Goal: Information Seeking & Learning: Learn about a topic

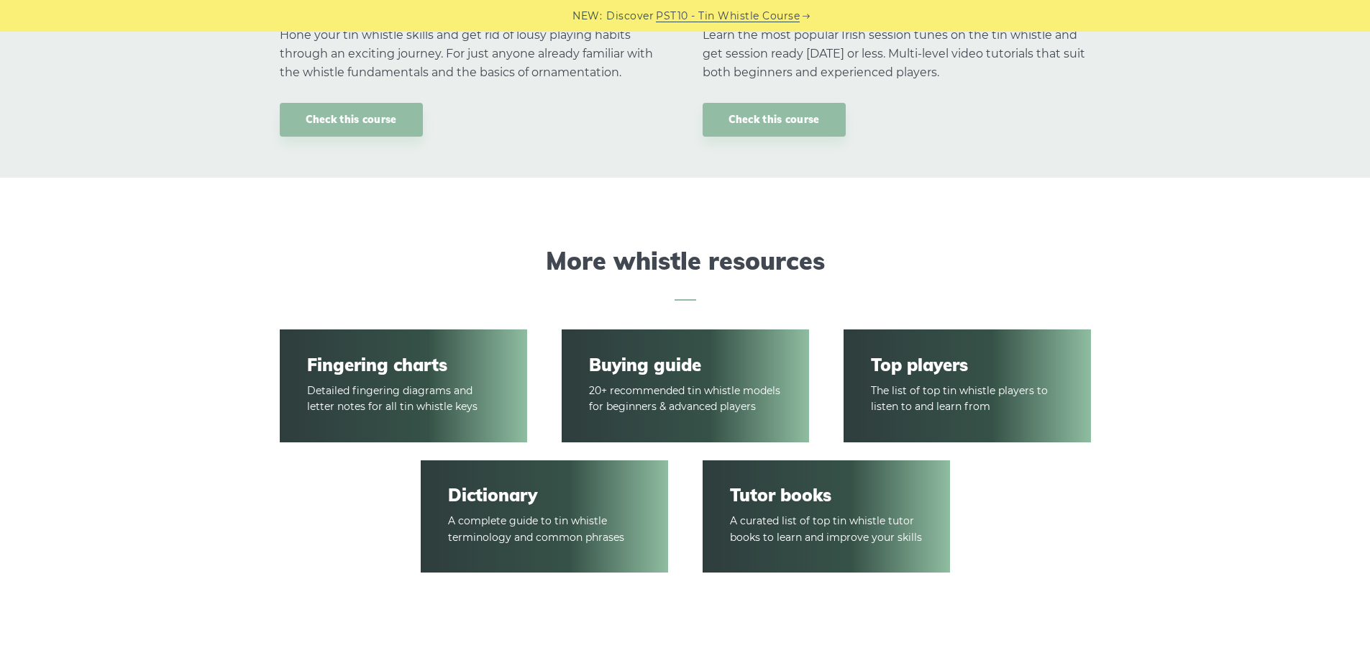
scroll to position [1942, 0]
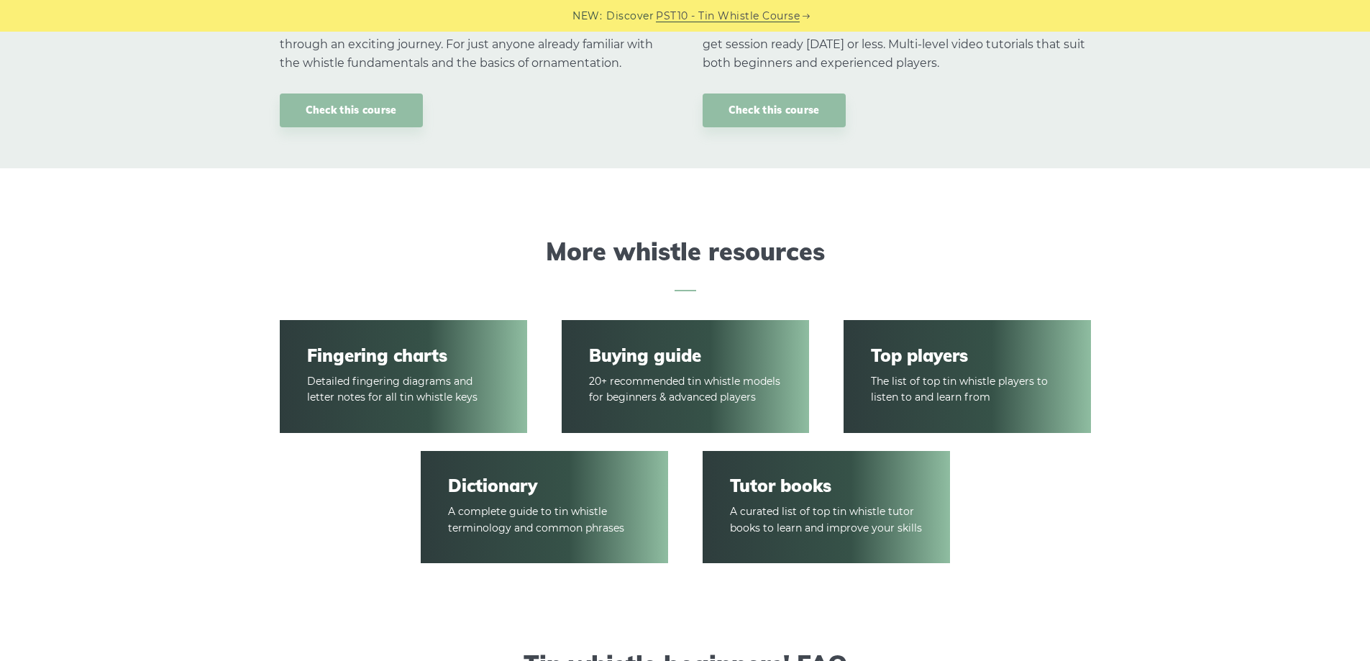
click at [406, 360] on link "Fingering charts" at bounding box center [403, 355] width 192 height 21
click at [784, 468] on article "Tutor books A curated list of top tin whistle tutor books to learn and improve …" at bounding box center [826, 508] width 247 height 114
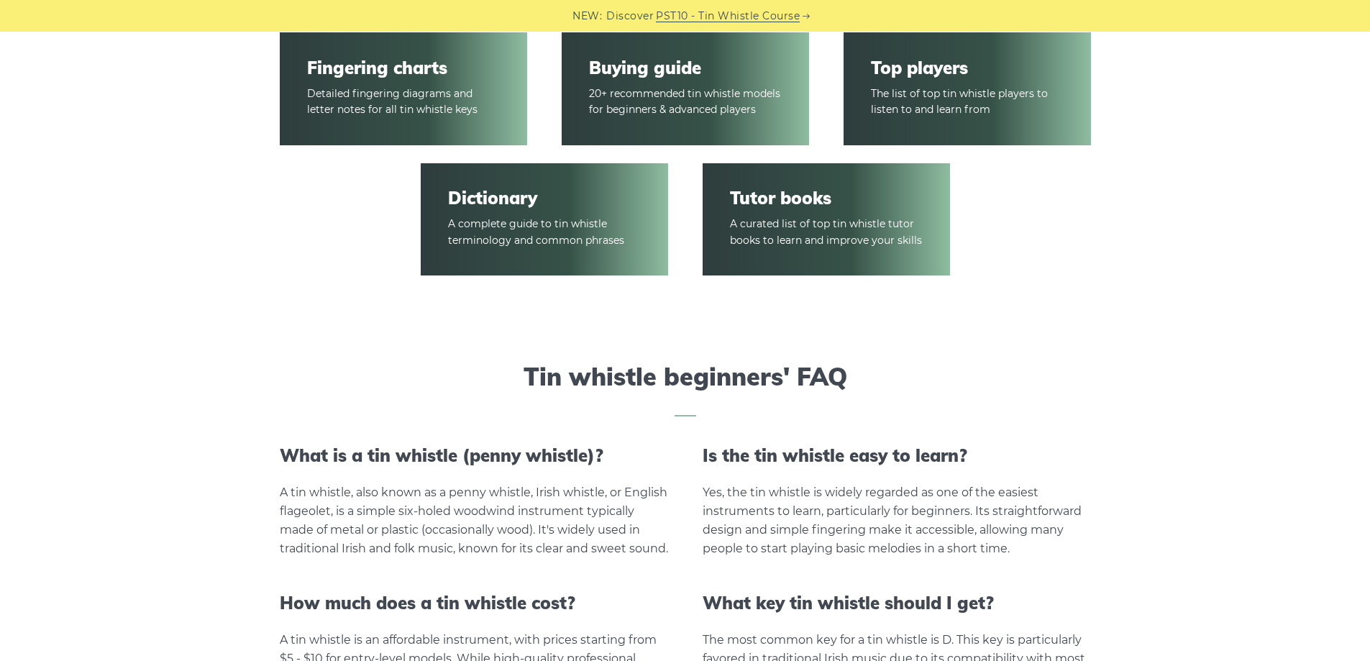
click at [785, 203] on link "Tutor books" at bounding box center [826, 198] width 192 height 21
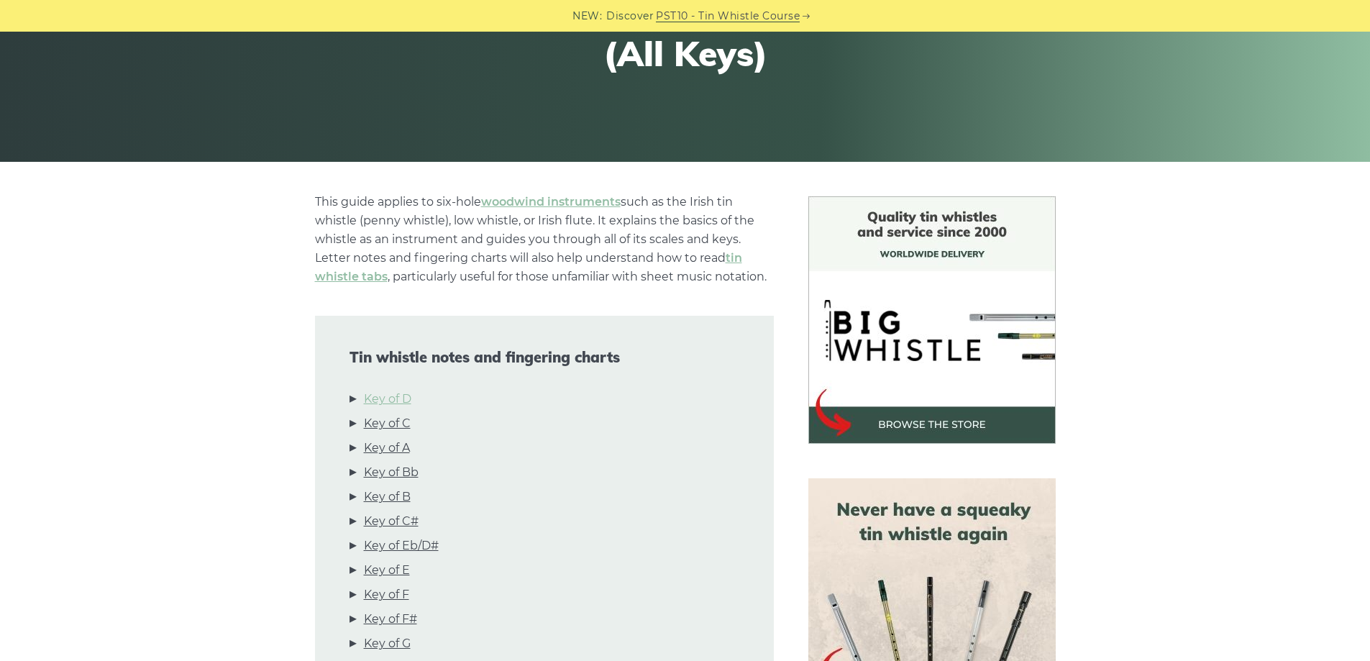
click at [390, 395] on link "Key of D" at bounding box center [387, 399] width 47 height 19
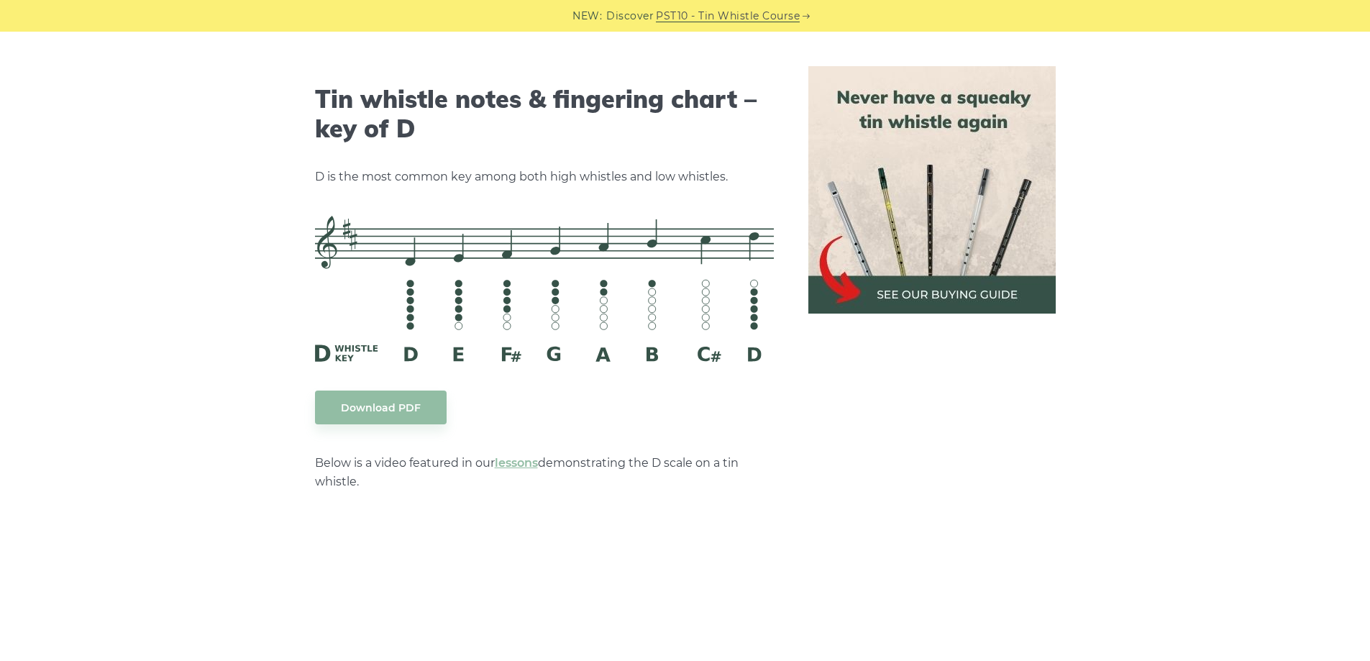
scroll to position [2241, 0]
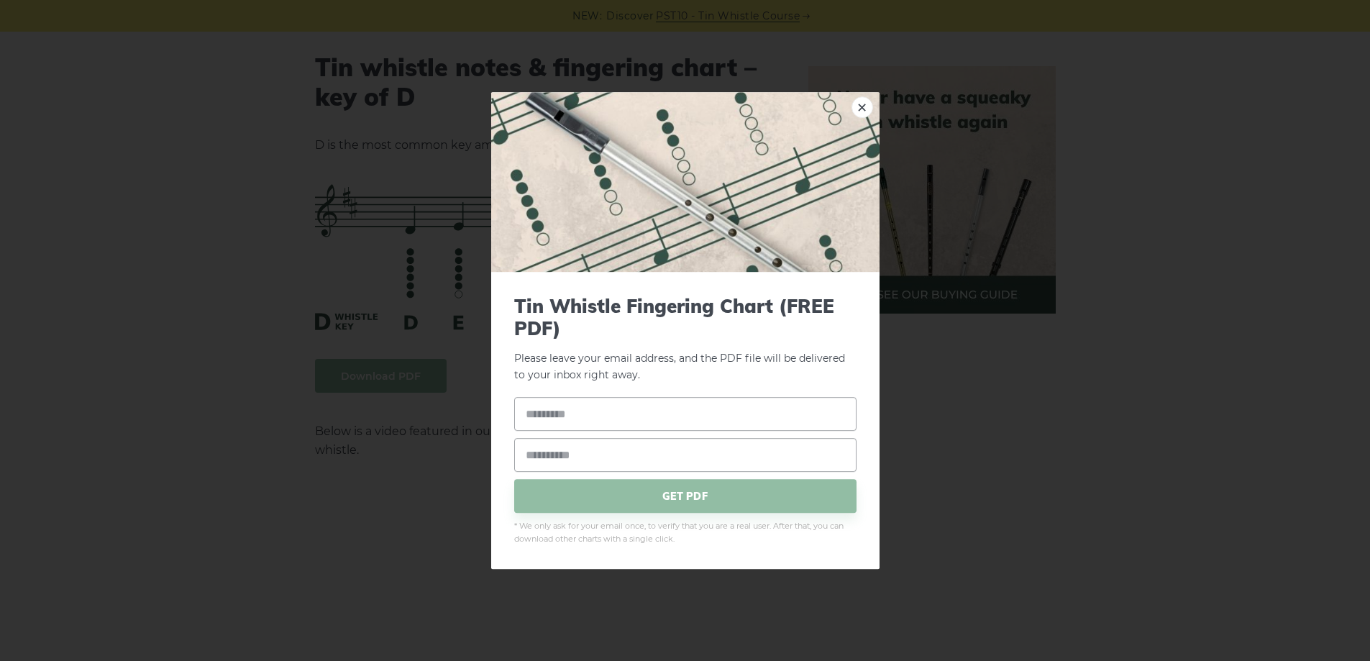
click at [541, 403] on input "text" at bounding box center [685, 415] width 342 height 34
type input "****"
type input "**********"
click at [630, 492] on span "GET PDF" at bounding box center [685, 497] width 342 height 34
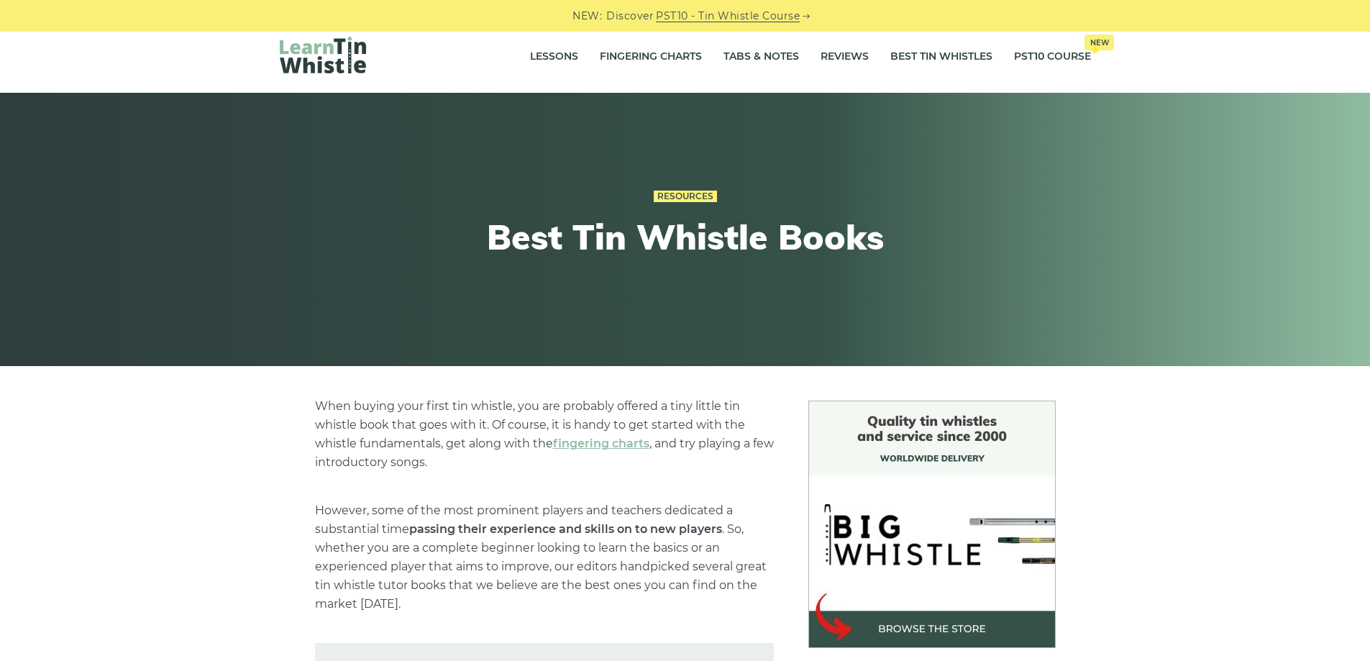
scroll to position [216, 0]
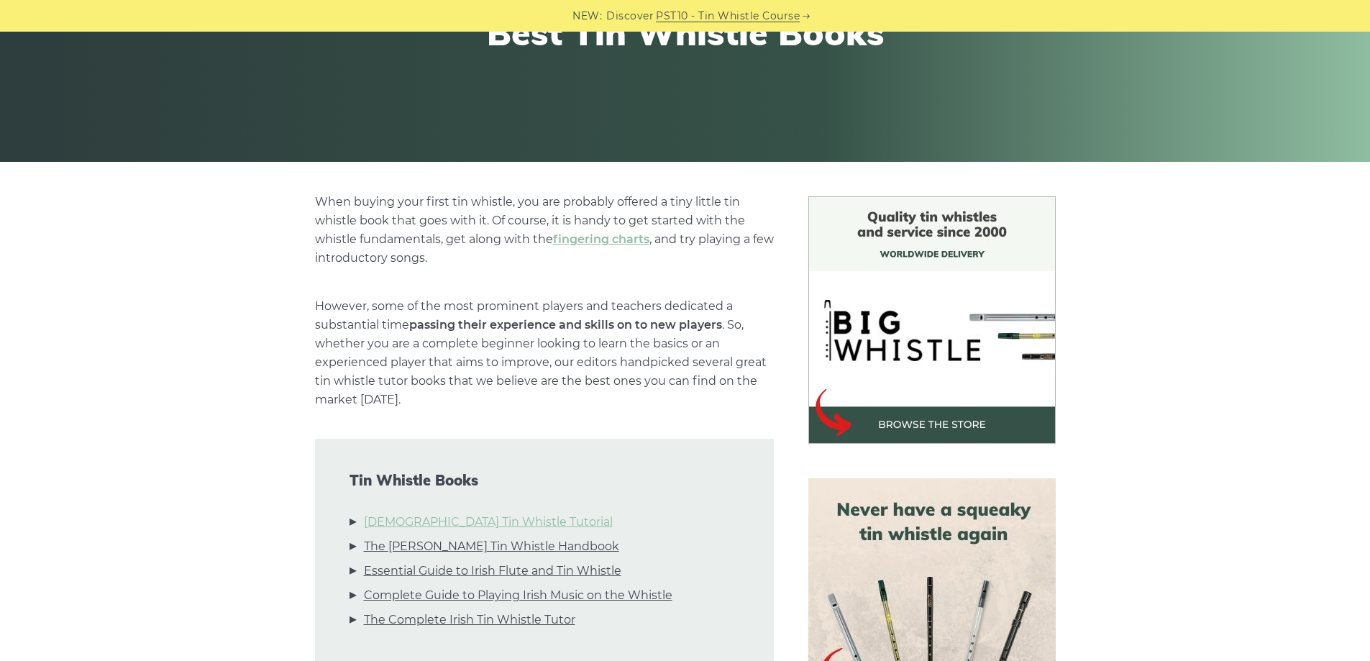
click at [406, 519] on link "Irish Tin Whistle Tutorial" at bounding box center [488, 522] width 249 height 19
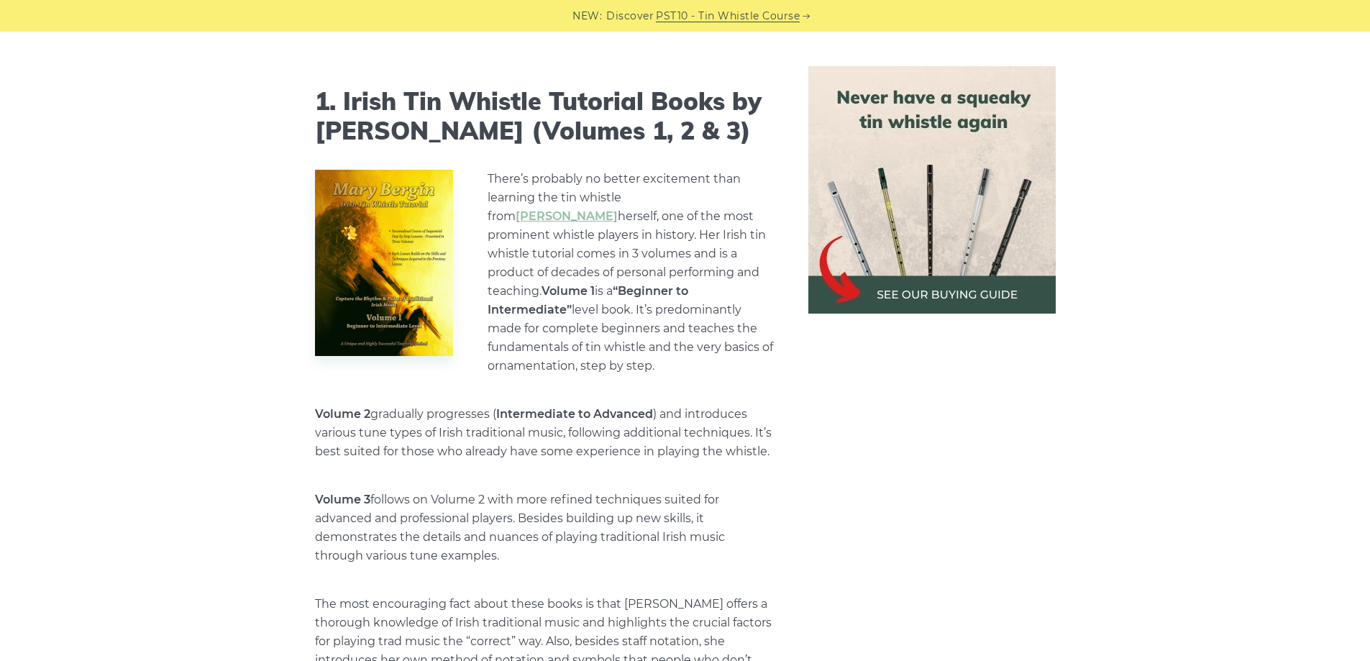
scroll to position [1312, 0]
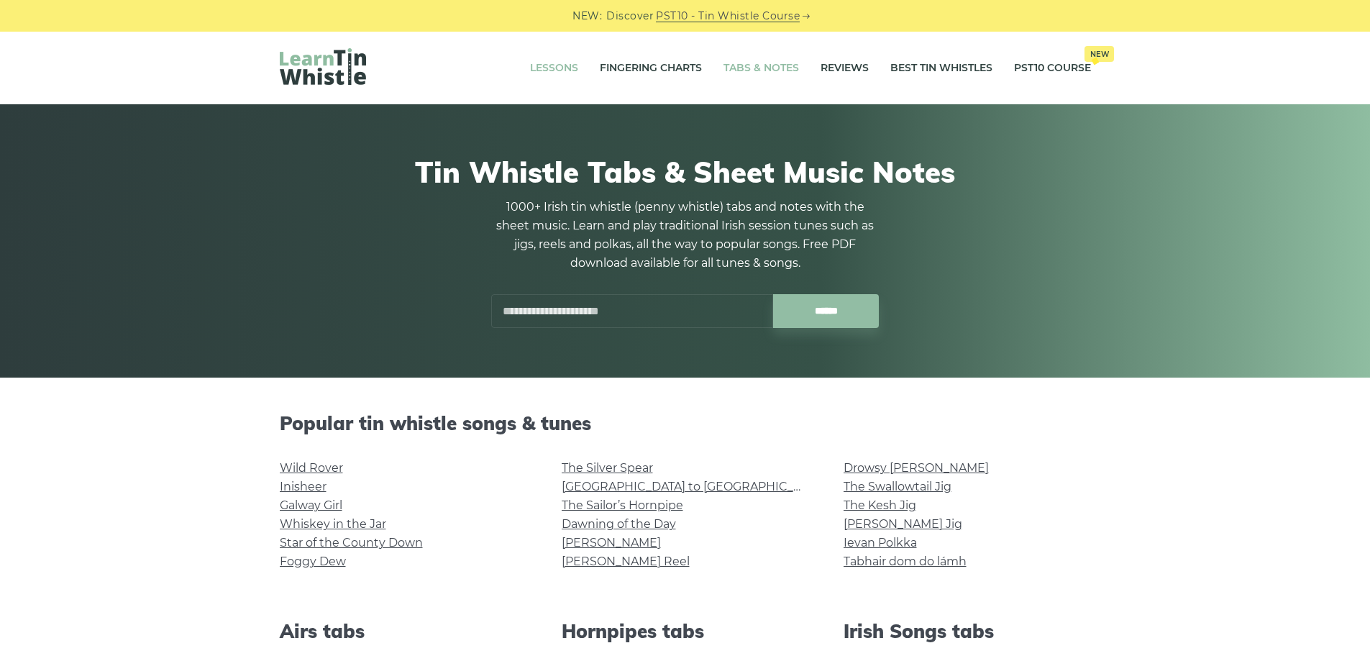
click at [555, 65] on link "Lessons" at bounding box center [554, 68] width 48 height 36
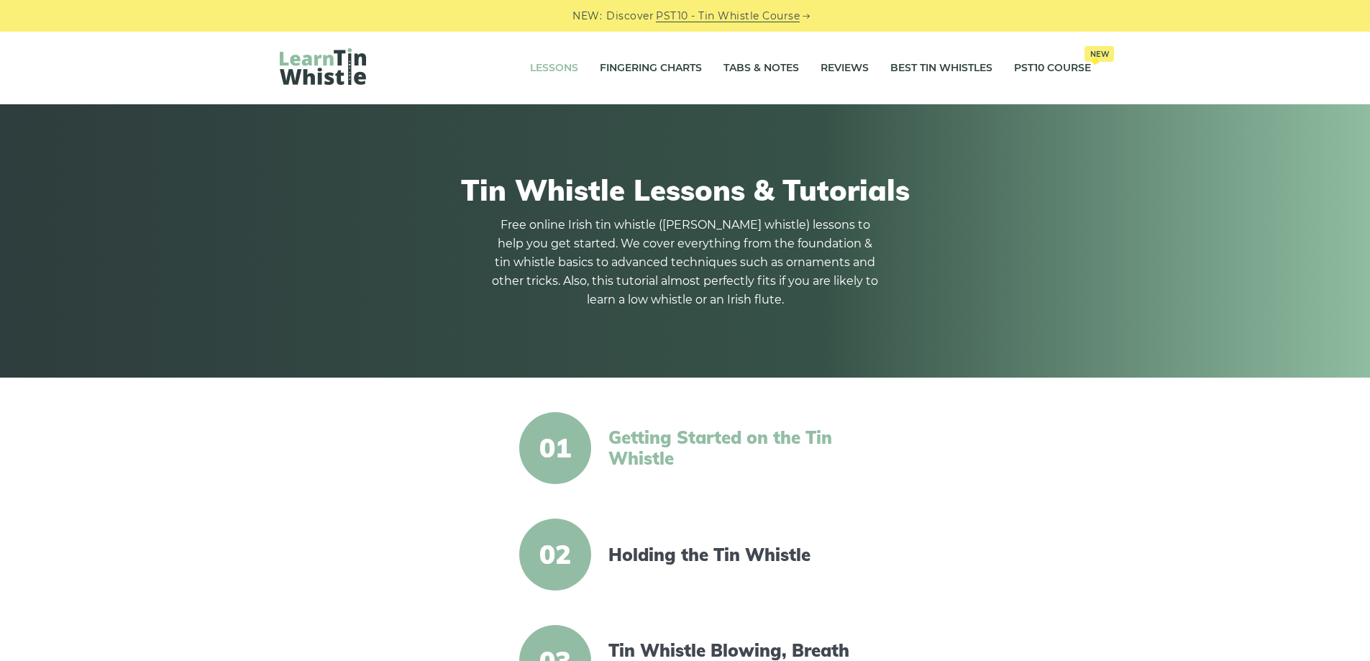
click at [632, 446] on link "Getting Started on the Tin Whistle" at bounding box center [731, 448] width 247 height 42
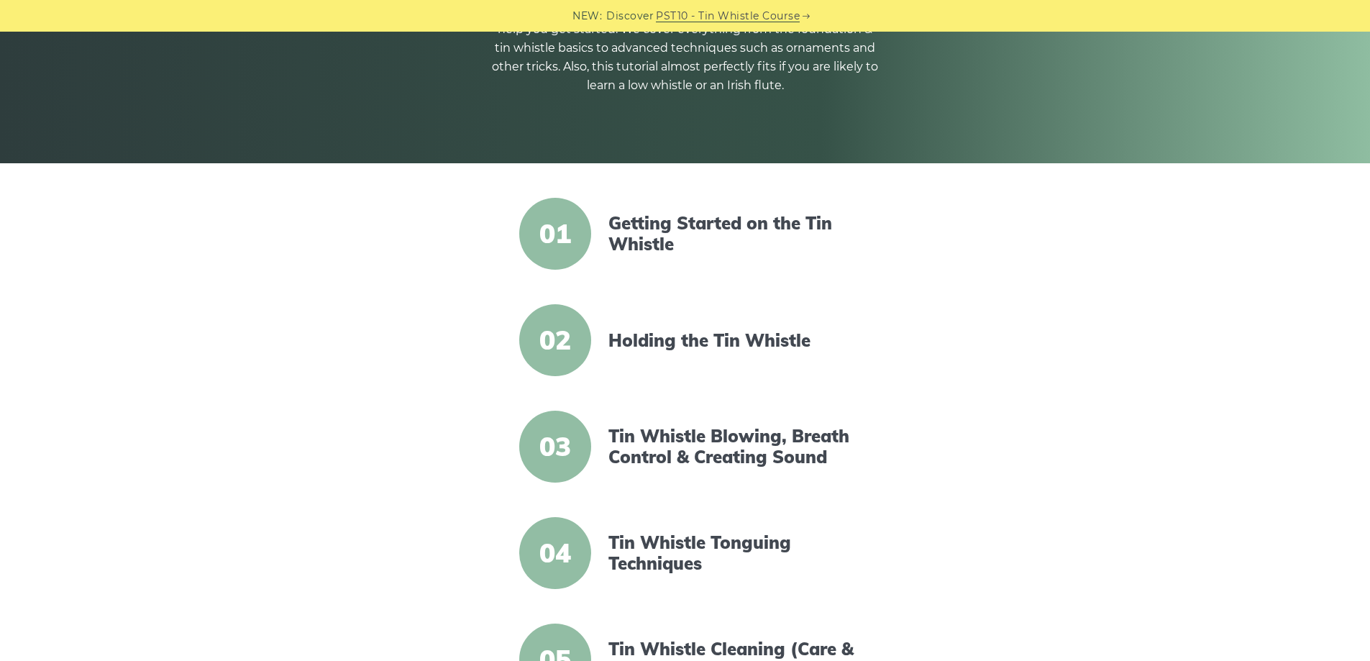
scroll to position [216, 0]
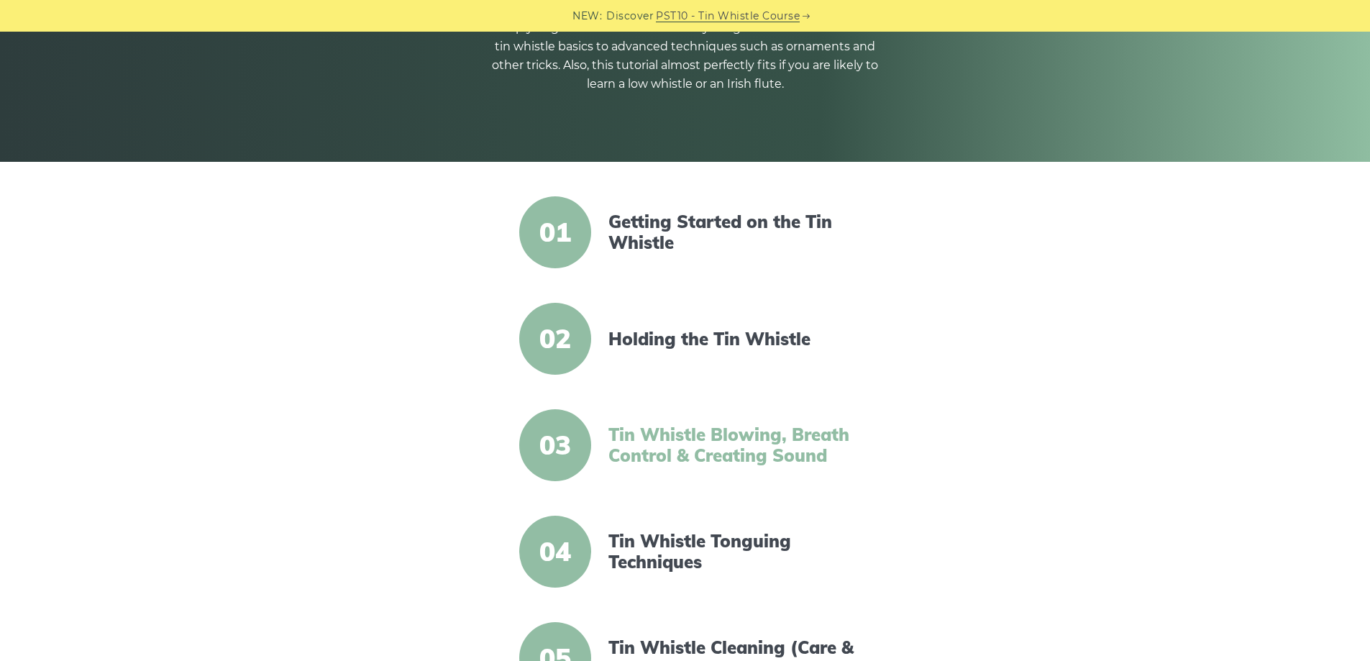
click at [716, 453] on link "Tin Whistle Blowing, Breath Control & Creating Sound" at bounding box center [731, 445] width 247 height 42
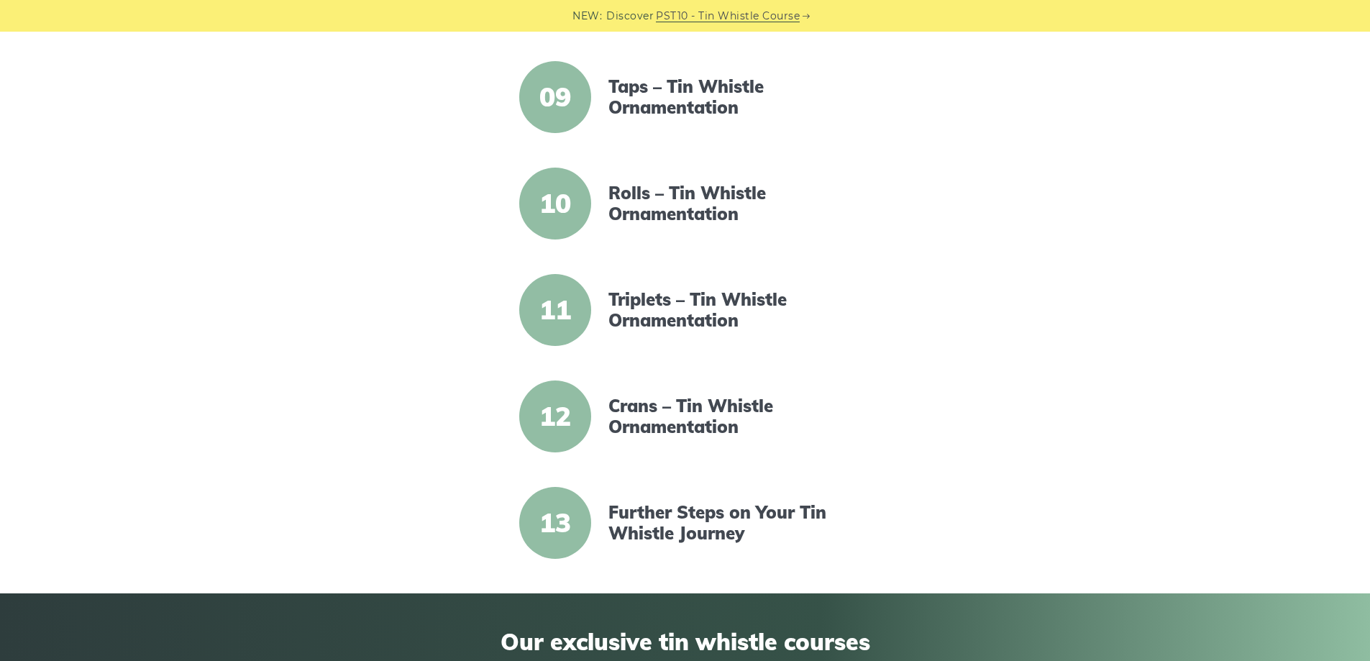
scroll to position [1223, 0]
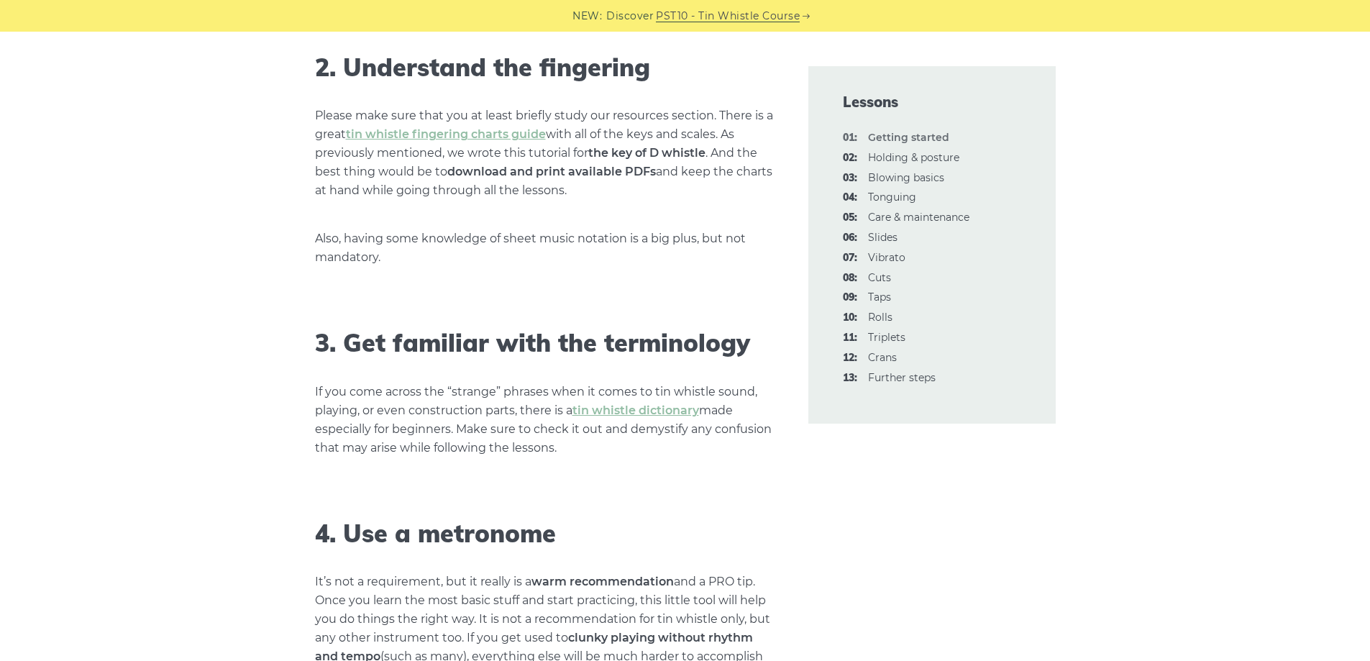
scroll to position [1151, 0]
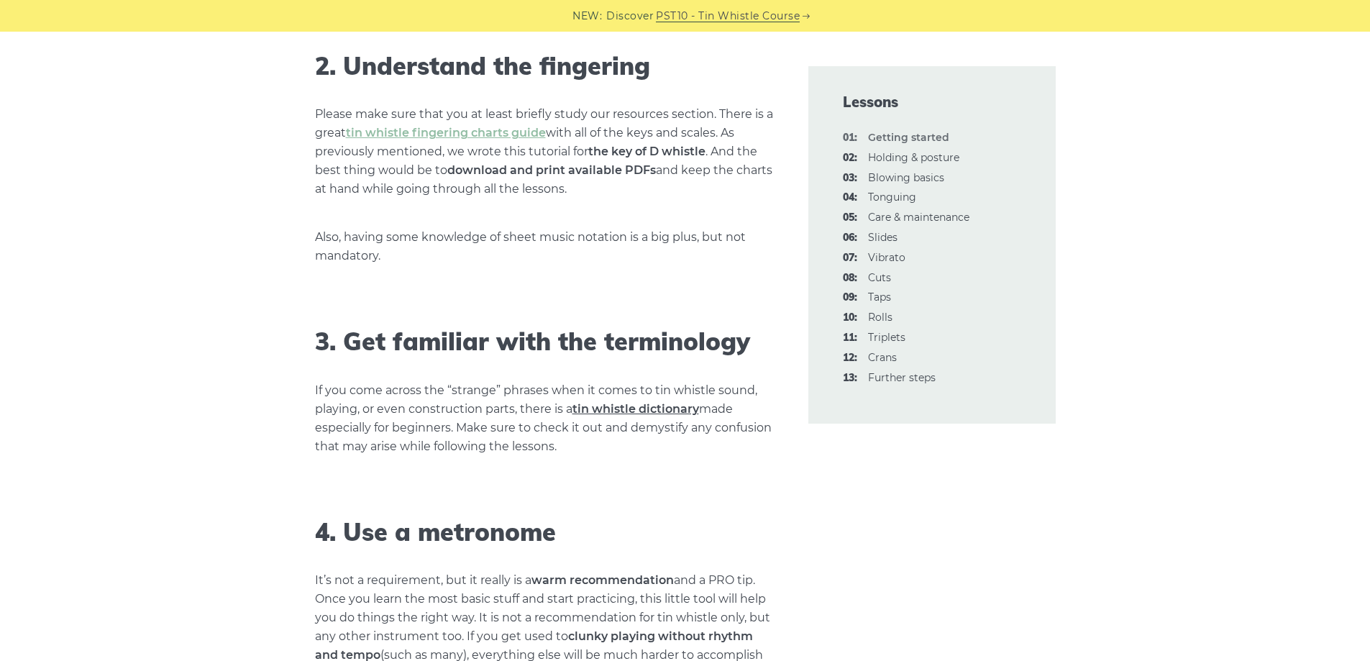
click at [623, 411] on link "tin whistle dictionary" at bounding box center [635, 409] width 127 height 14
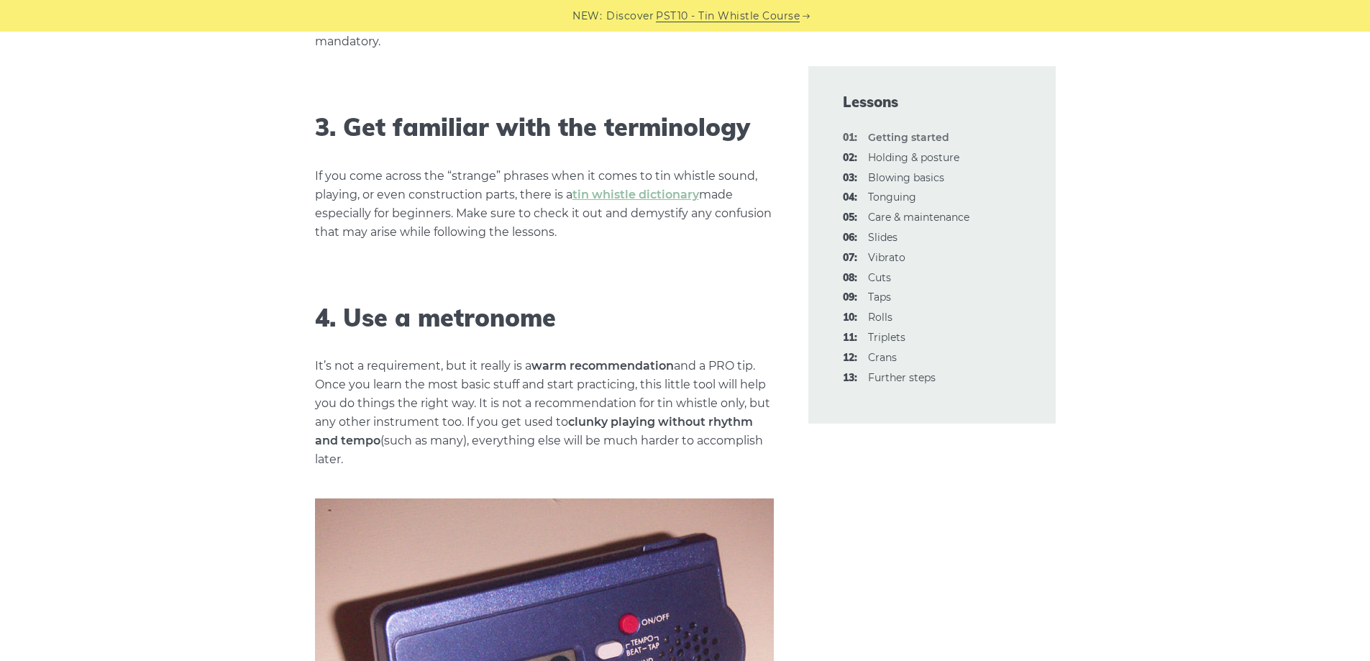
scroll to position [1366, 0]
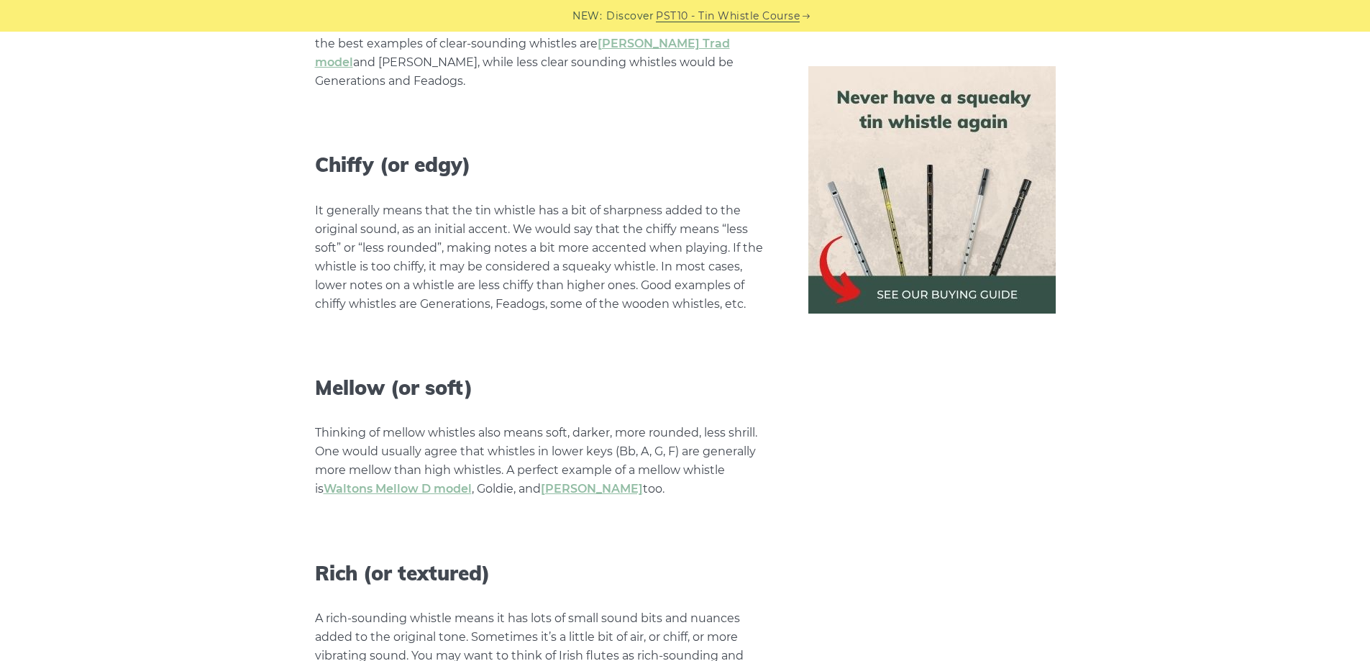
scroll to position [3164, 0]
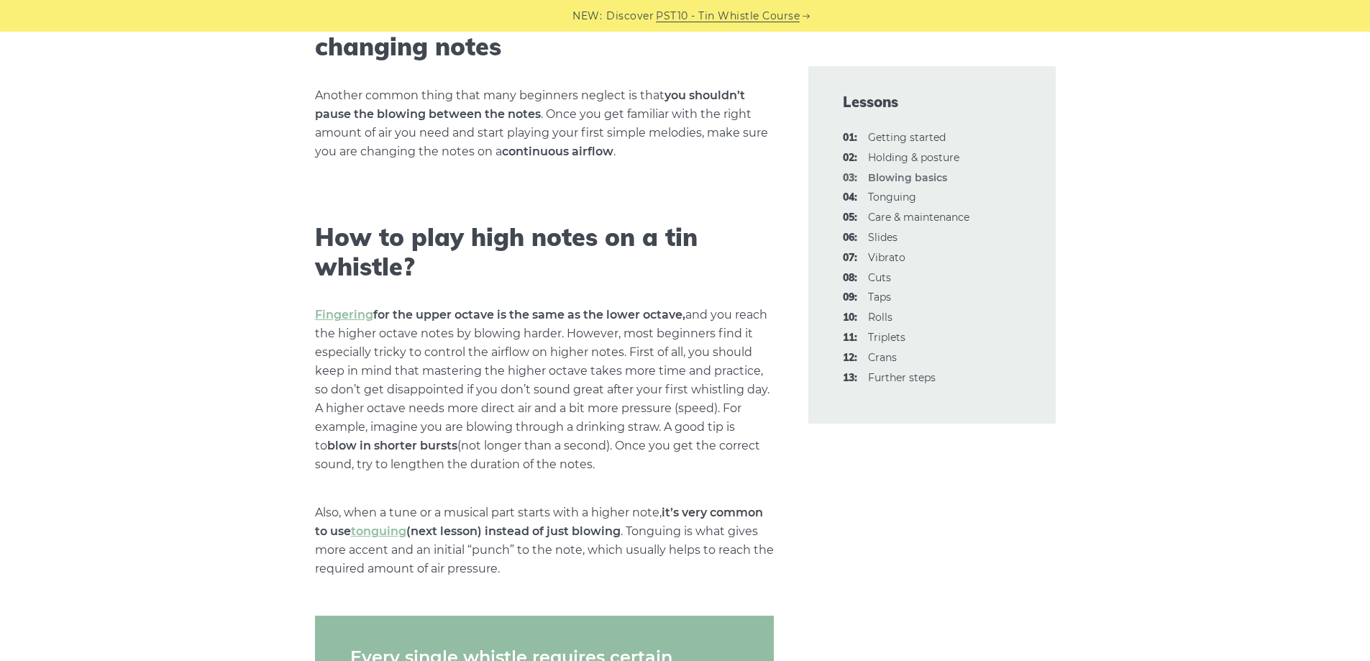
scroll to position [2014, 0]
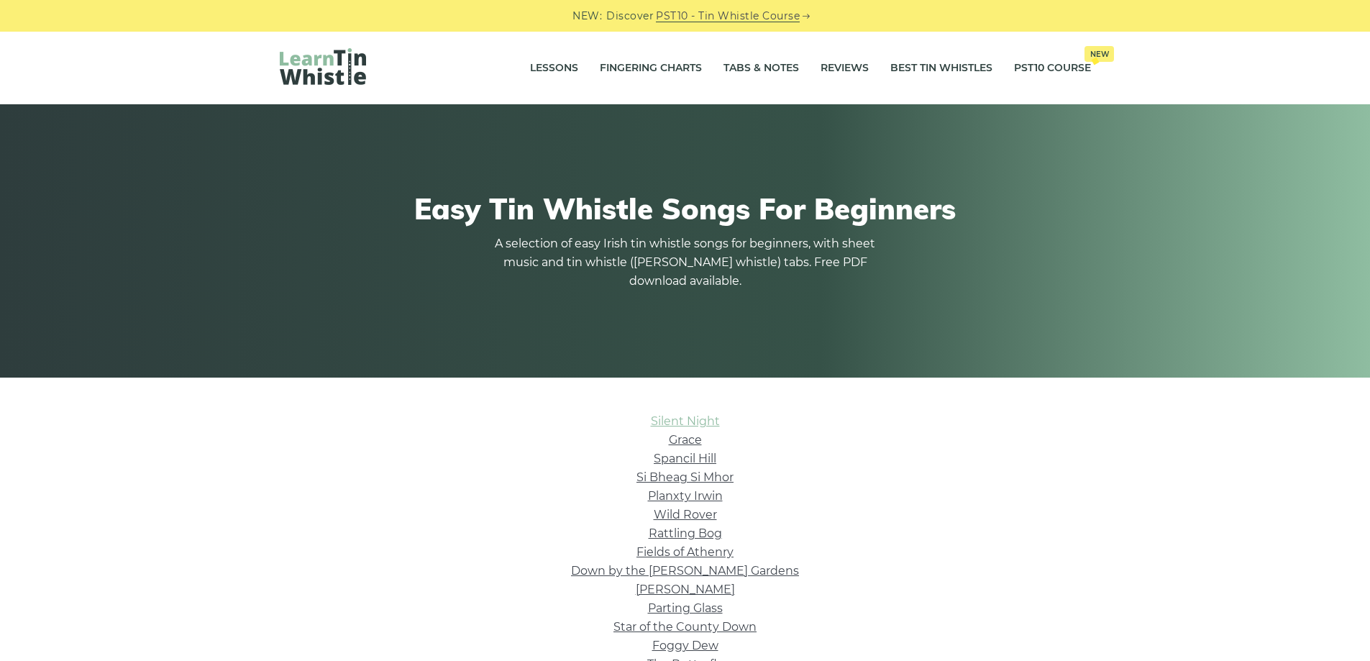
click at [676, 423] on link "Silent Night" at bounding box center [685, 421] width 69 height 14
click at [675, 439] on link "Grace" at bounding box center [685, 440] width 33 height 14
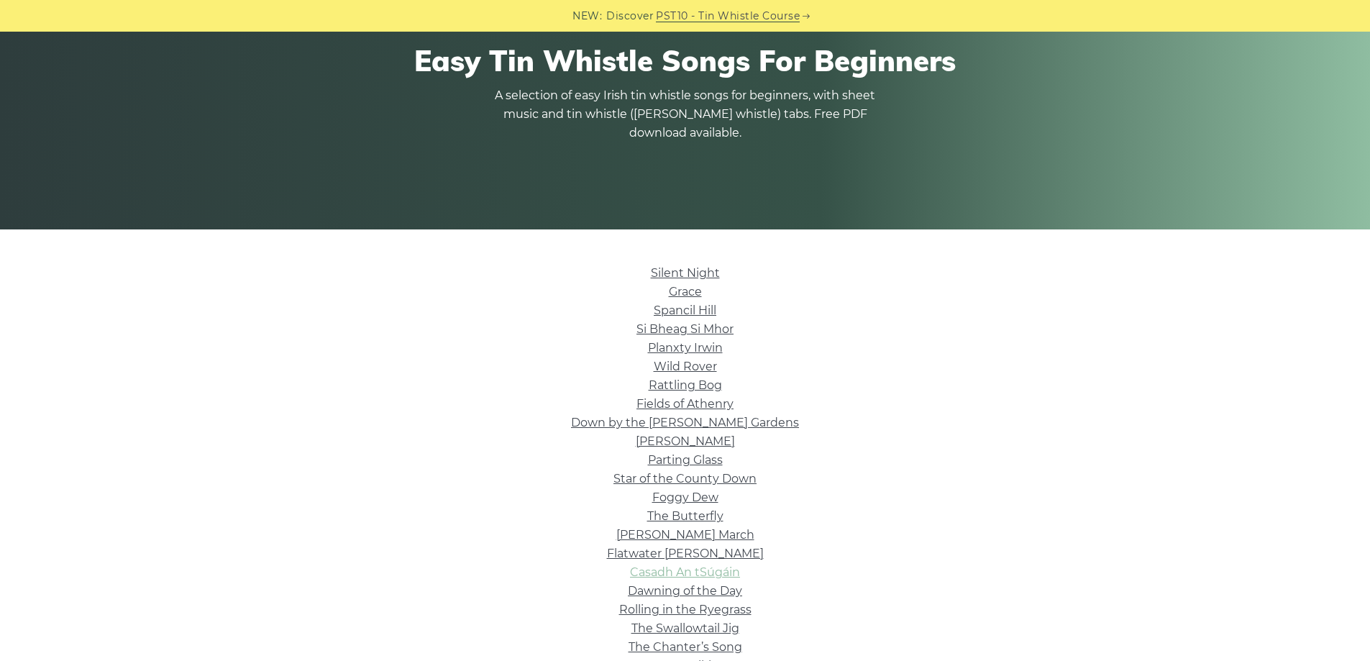
scroll to position [144, 0]
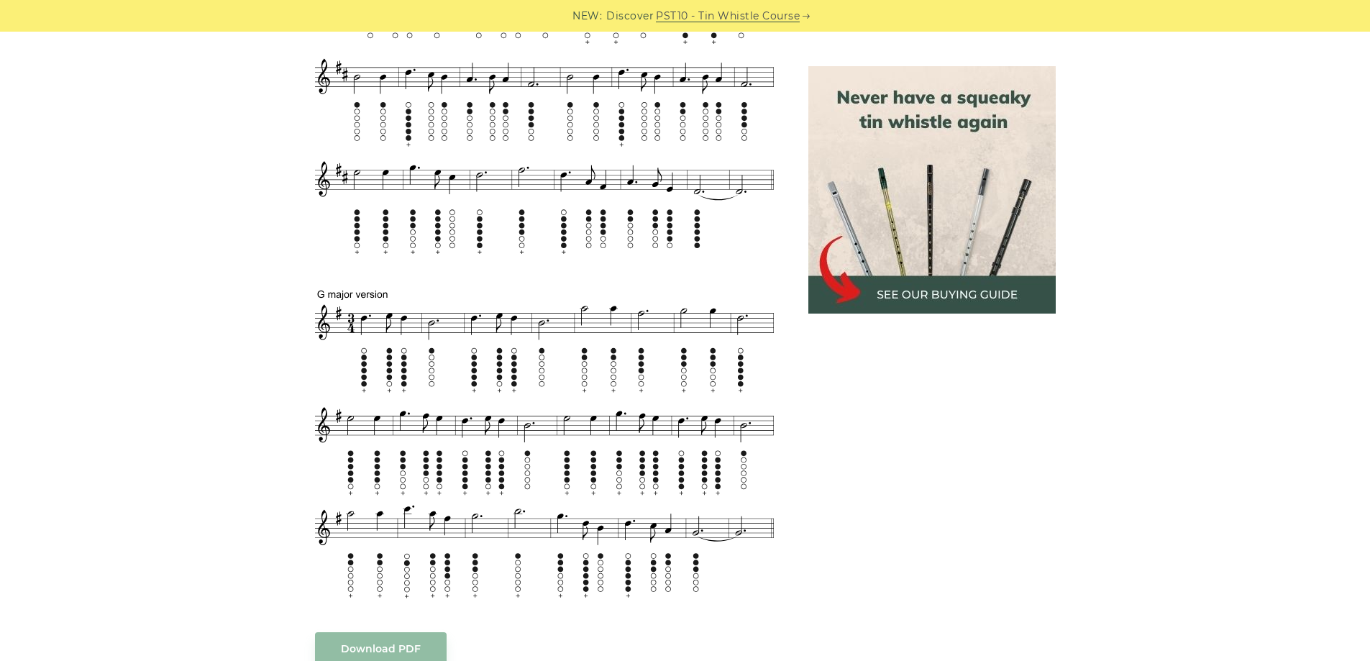
scroll to position [503, 0]
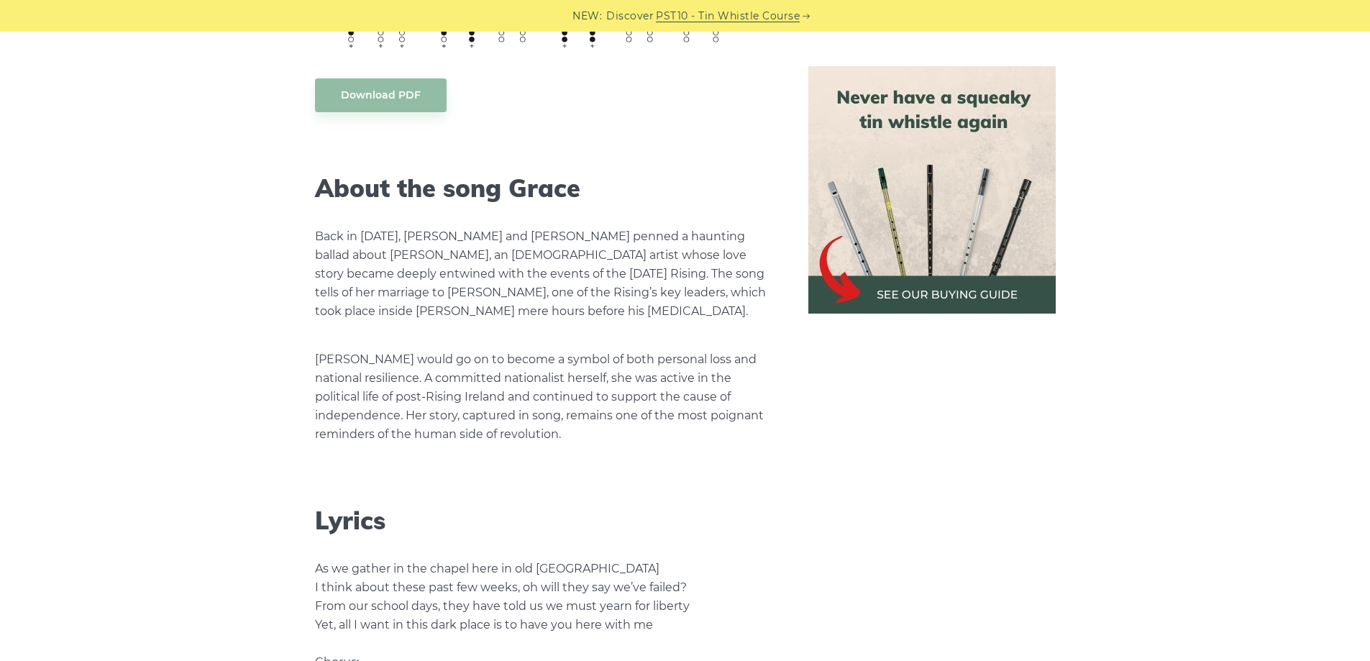
scroll to position [2014, 0]
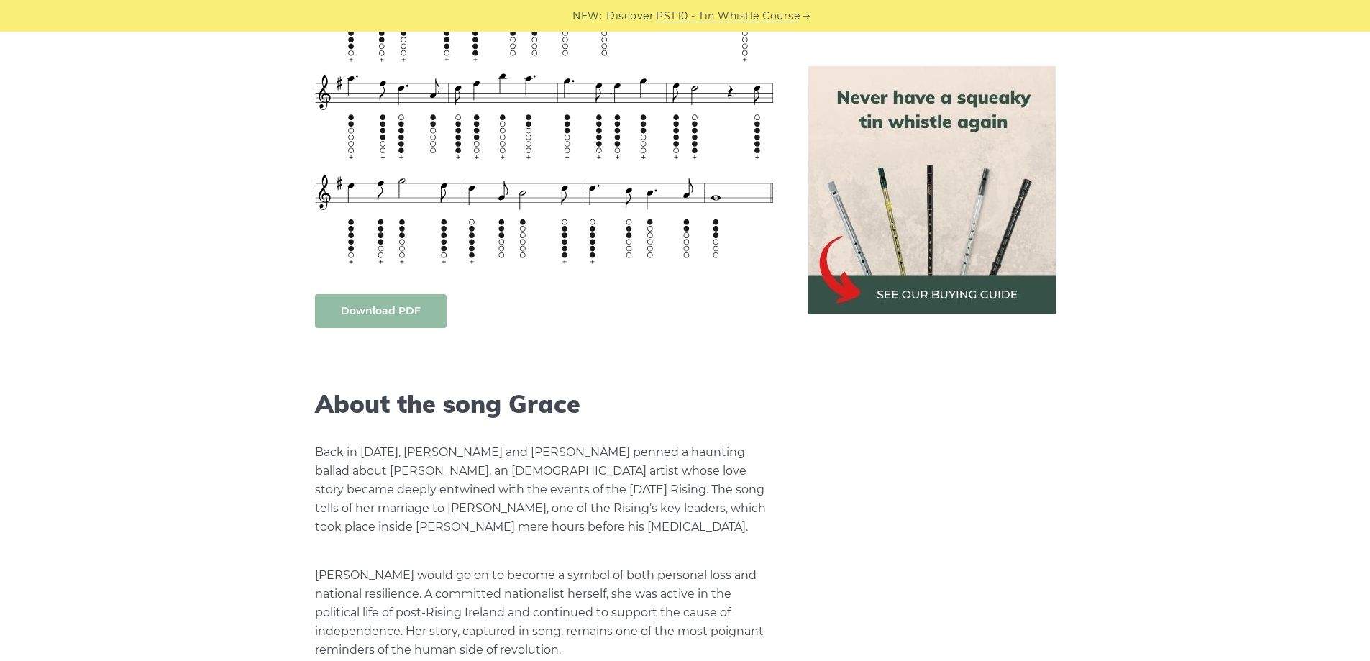
click at [383, 309] on body "NEW: Discover PST10 - Tin Whistle Course Lessons Fingering Charts Tabs & Notes …" at bounding box center [685, 420] width 1370 height 4869
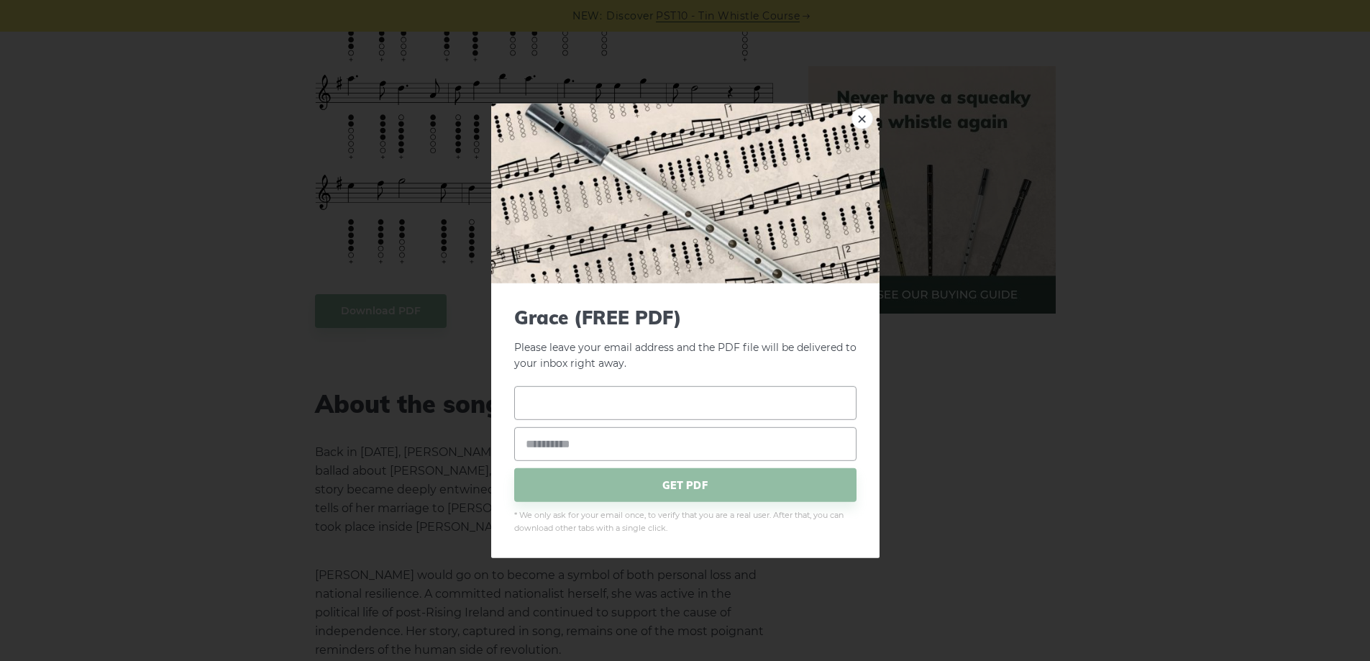
click at [565, 407] on input "text" at bounding box center [685, 403] width 342 height 34
type input "****"
click at [559, 443] on input "email" at bounding box center [685, 444] width 342 height 34
click at [625, 444] on input "**********" at bounding box center [685, 444] width 342 height 34
type input "**********"
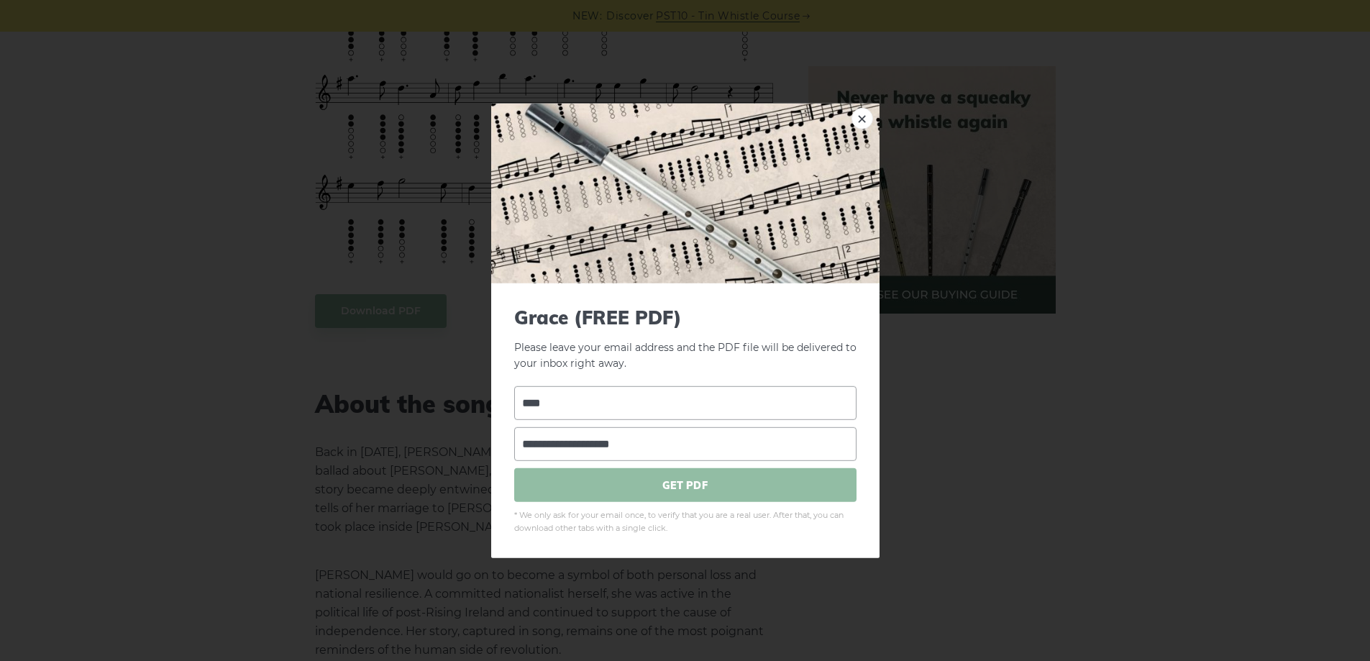
click at [657, 488] on span "GET PDF" at bounding box center [685, 485] width 342 height 34
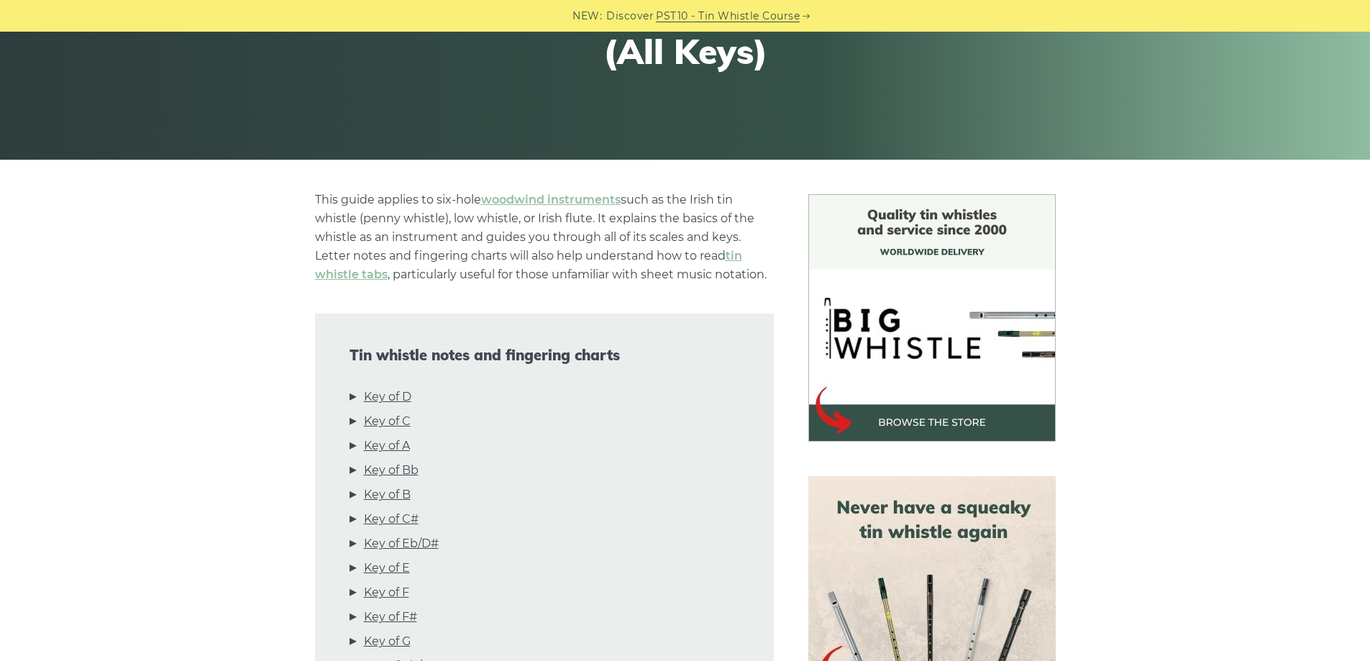
scroll to position [360, 0]
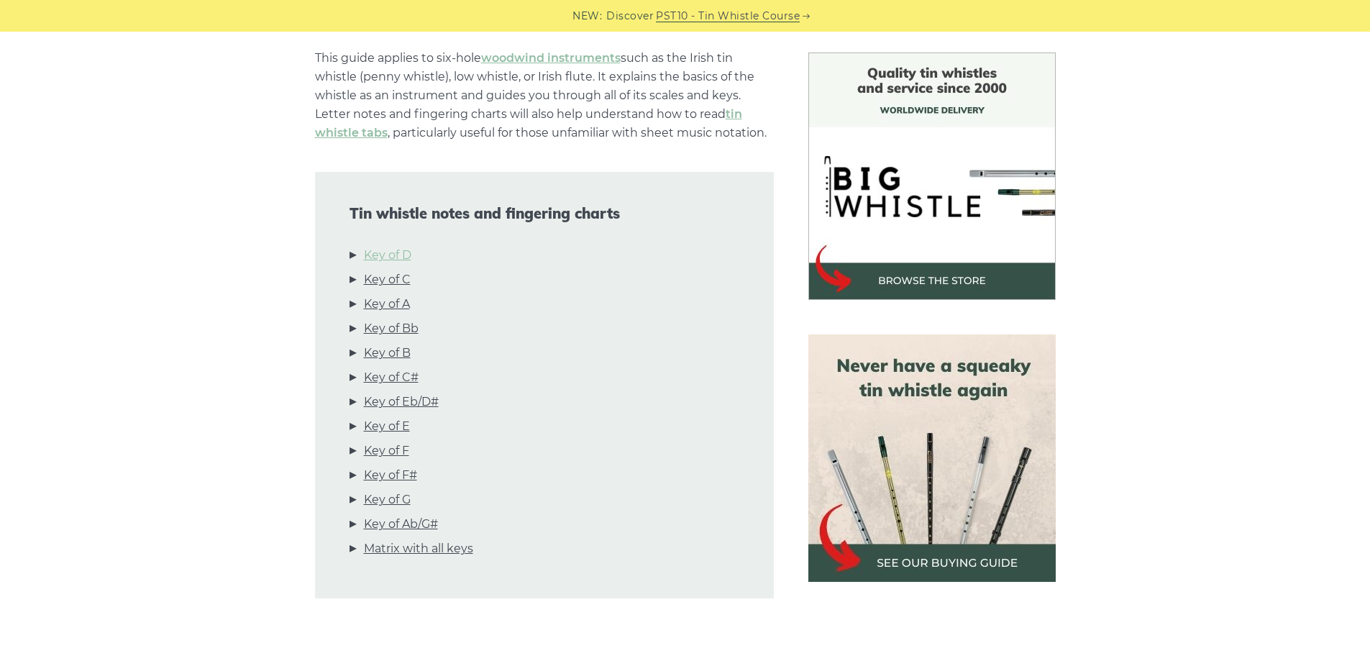
click at [390, 262] on link "Key of D" at bounding box center [387, 255] width 47 height 19
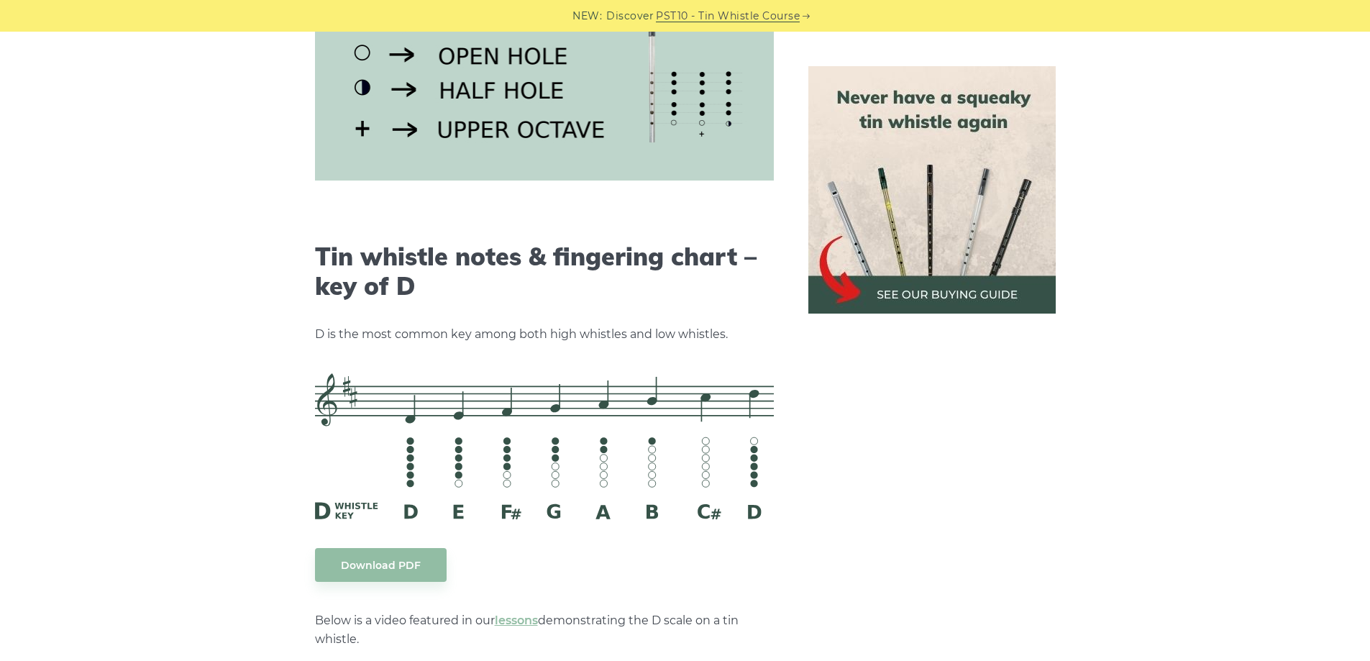
scroll to position [2241, 0]
